Goal: Check status: Check status

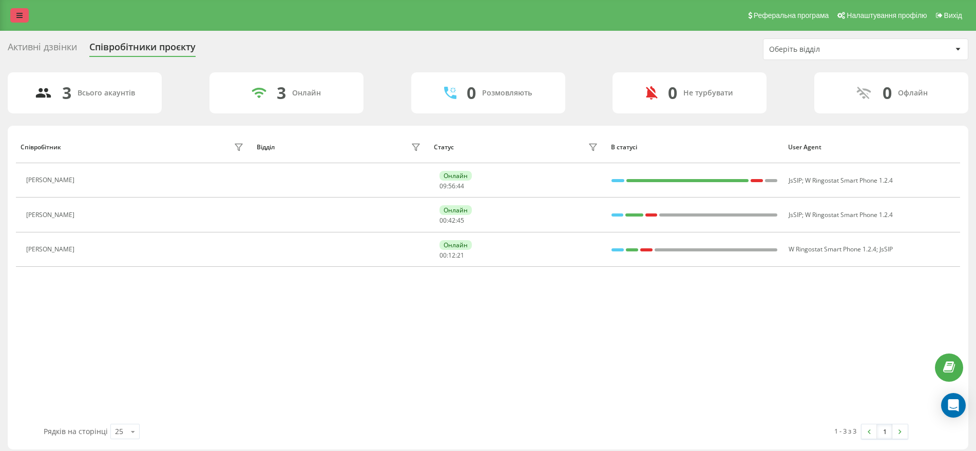
click at [21, 16] on icon at bounding box center [19, 15] width 6 height 7
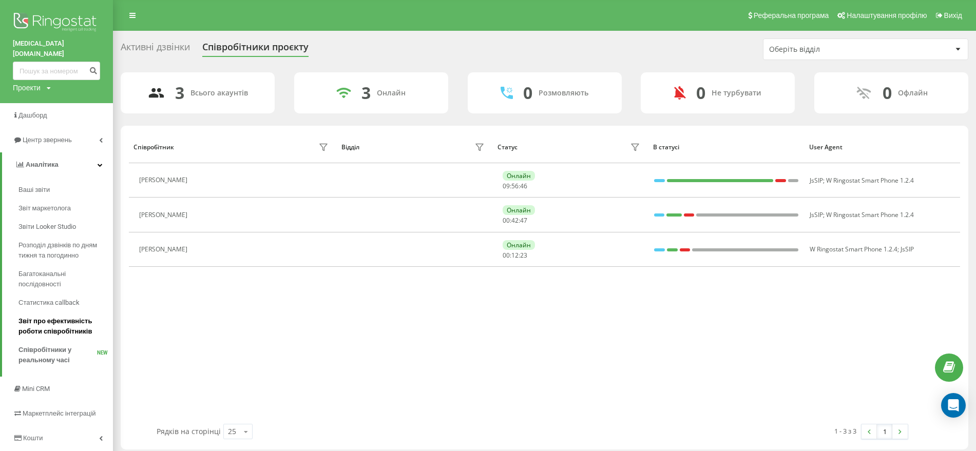
click at [49, 318] on span "Звіт про ефективність роботи співробітників" at bounding box center [62, 326] width 89 height 21
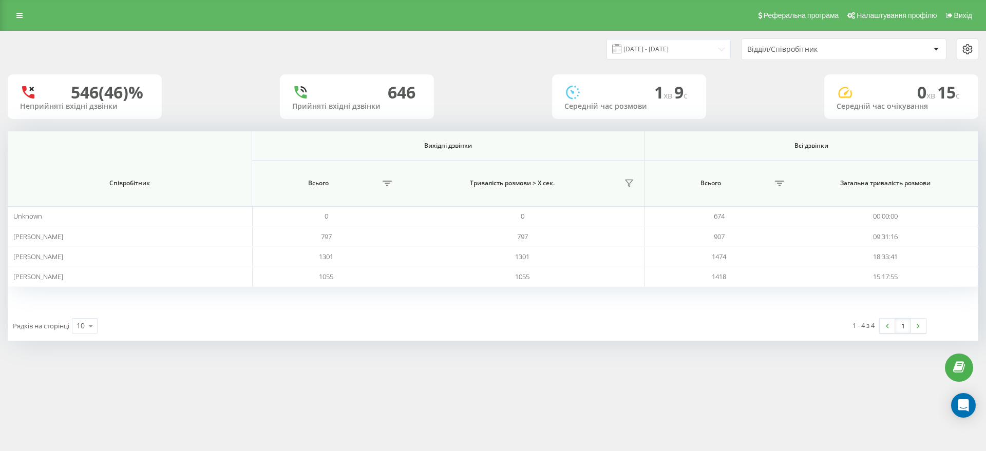
click at [678, 36] on div "[DATE] - [DATE] Відділ/Співробітник" at bounding box center [493, 49] width 985 height 36
click at [678, 43] on input "[DATE] - [DATE]" at bounding box center [668, 49] width 124 height 20
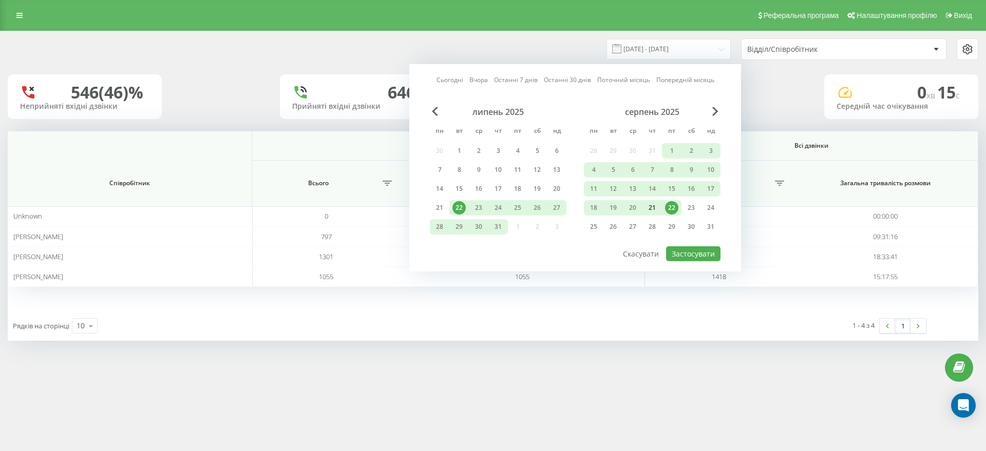
click at [656, 207] on div "21" at bounding box center [652, 207] width 13 height 13
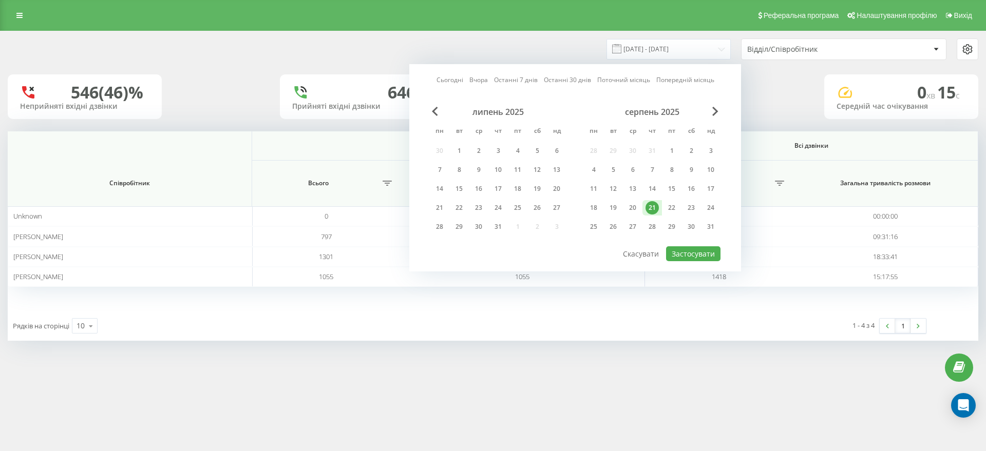
click at [710, 263] on div "Сьогодні Вчора Останні 7 днів Останні 30 днів Поточний місяць Попередній місяць…" at bounding box center [575, 167] width 332 height 207
click at [707, 256] on button "Застосувати" at bounding box center [693, 253] width 54 height 15
type input "[DATE] - [DATE]"
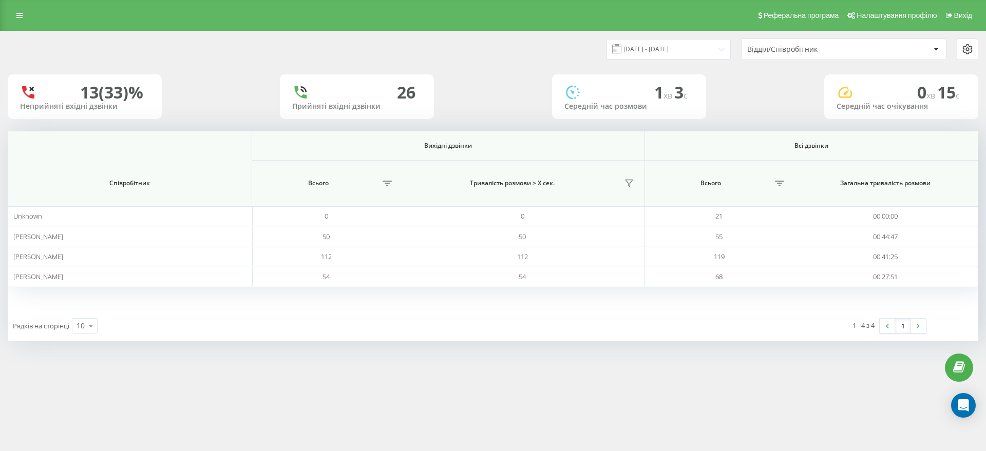
click at [844, 55] on div "Відділ/Співробітник" at bounding box center [844, 49] width 204 height 21
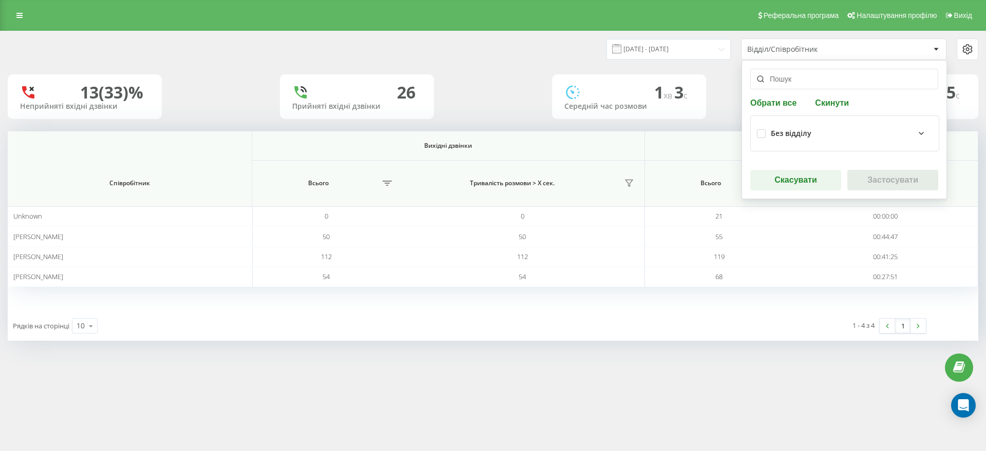
click at [785, 126] on div "Без відділу" at bounding box center [845, 133] width 176 height 23
click at [844, 141] on div "Без відділу" at bounding box center [845, 133] width 176 height 23
click at [835, 131] on div "Без відділу" at bounding box center [852, 133] width 162 height 12
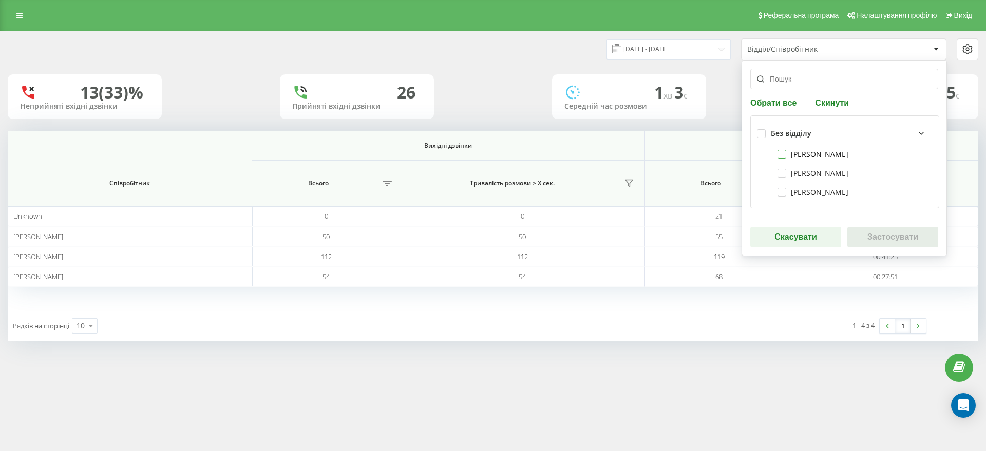
drag, startPoint x: 794, startPoint y: 153, endPoint x: 790, endPoint y: 162, distance: 10.6
click at [793, 153] on label "[PERSON_NAME]" at bounding box center [812, 154] width 71 height 9
checkbox input "true"
click at [790, 166] on div "[PERSON_NAME]" at bounding box center [845, 173] width 176 height 19
click at [803, 179] on div "[PERSON_NAME]" at bounding box center [845, 173] width 176 height 19
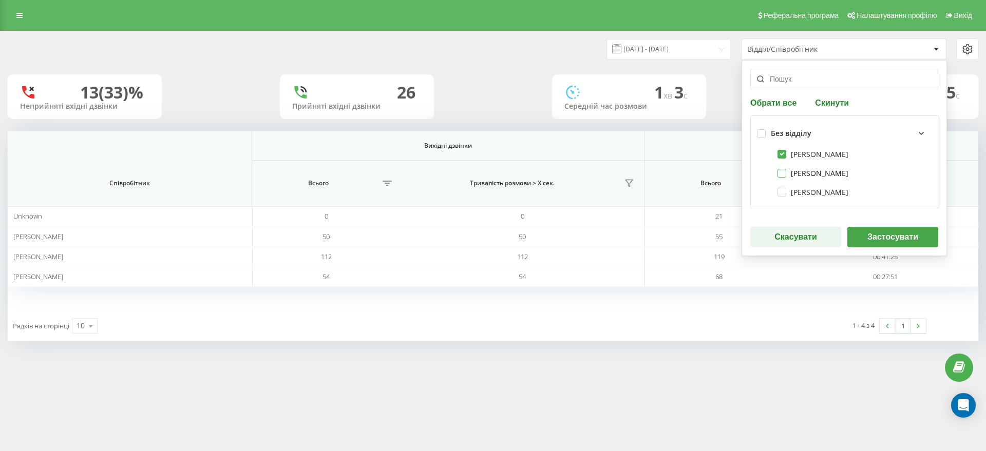
click at [804, 176] on label "[PERSON_NAME]" at bounding box center [812, 173] width 71 height 9
checkbox input "true"
click at [809, 195] on label "[PERSON_NAME]" at bounding box center [812, 192] width 71 height 9
checkbox input "true"
click at [894, 236] on button "Застосувати" at bounding box center [892, 237] width 91 height 21
